Goal: Check status: Check status

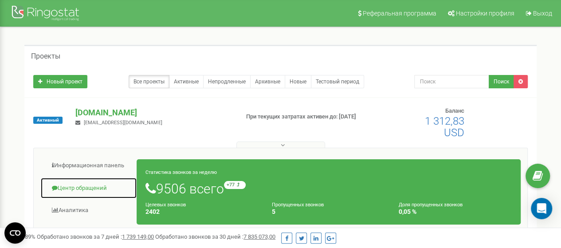
click at [90, 188] on link "Центр обращений" at bounding box center [88, 188] width 97 height 22
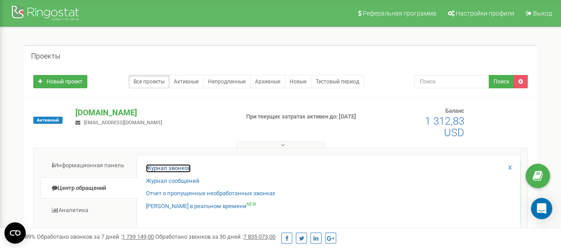
click at [178, 168] on link "Журнал звонков" at bounding box center [168, 168] width 45 height 8
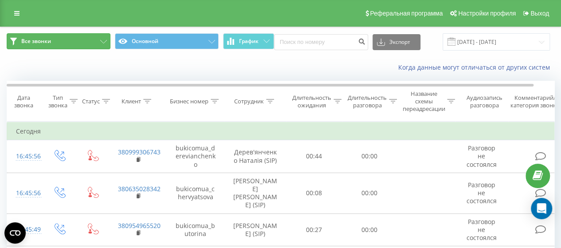
click at [61, 42] on button "Все звонки" at bounding box center [59, 41] width 104 height 16
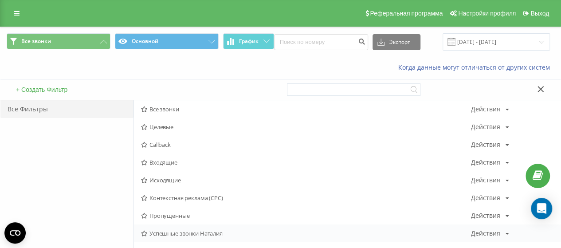
click at [175, 231] on span "Успешные звонки Наталия" at bounding box center [306, 233] width 330 height 6
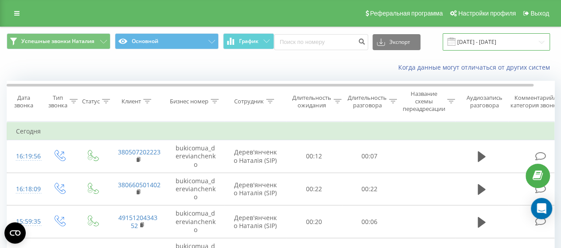
click at [533, 43] on input "19.08.2025 - 19.09.2025" at bounding box center [495, 41] width 107 height 17
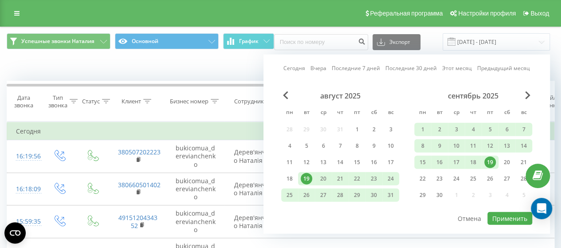
click at [491, 162] on div "19" at bounding box center [490, 163] width 12 height 12
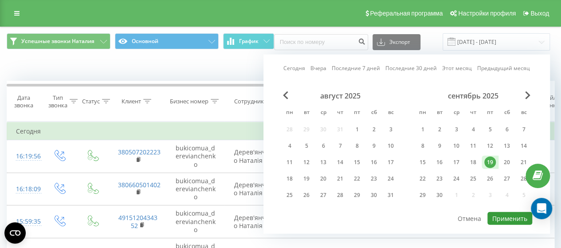
click at [513, 220] on button "Применить" at bounding box center [509, 218] width 45 height 13
type input "19.09.2025 - 19.09.2025"
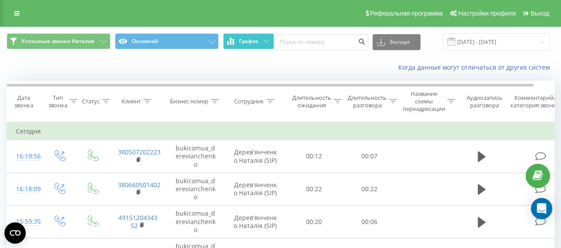
click at [255, 38] on span "График" at bounding box center [249, 41] width 20 height 6
